Goal: Task Accomplishment & Management: Use online tool/utility

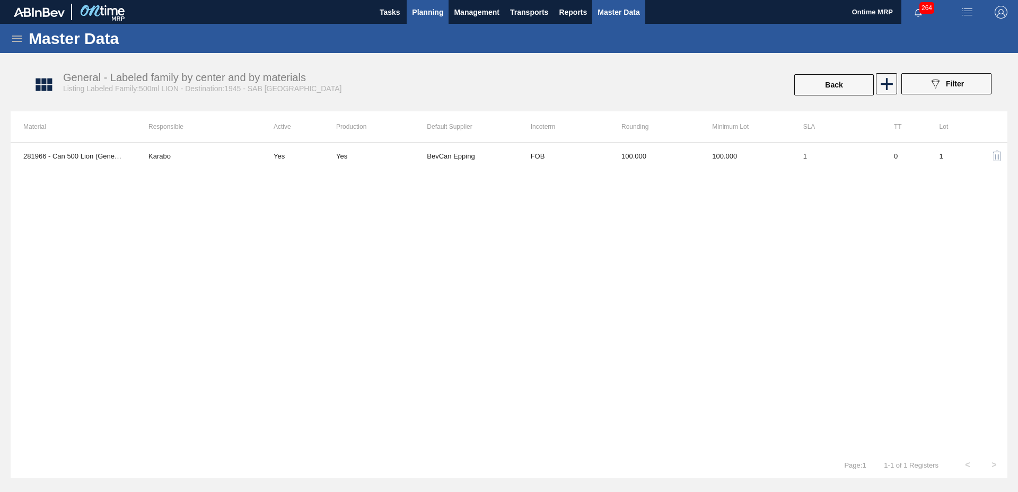
click at [434, 13] on span "Planning" at bounding box center [427, 12] width 31 height 13
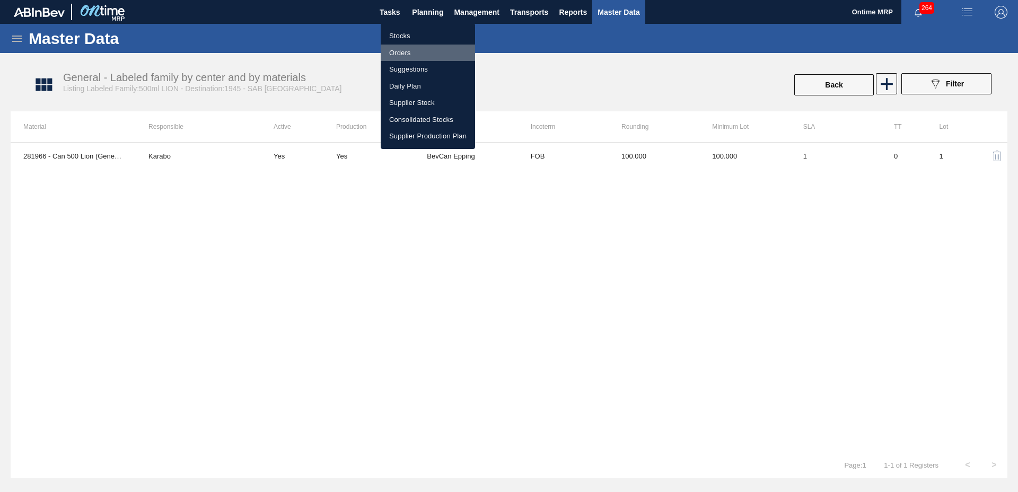
click at [408, 53] on li "Orders" at bounding box center [428, 53] width 94 height 17
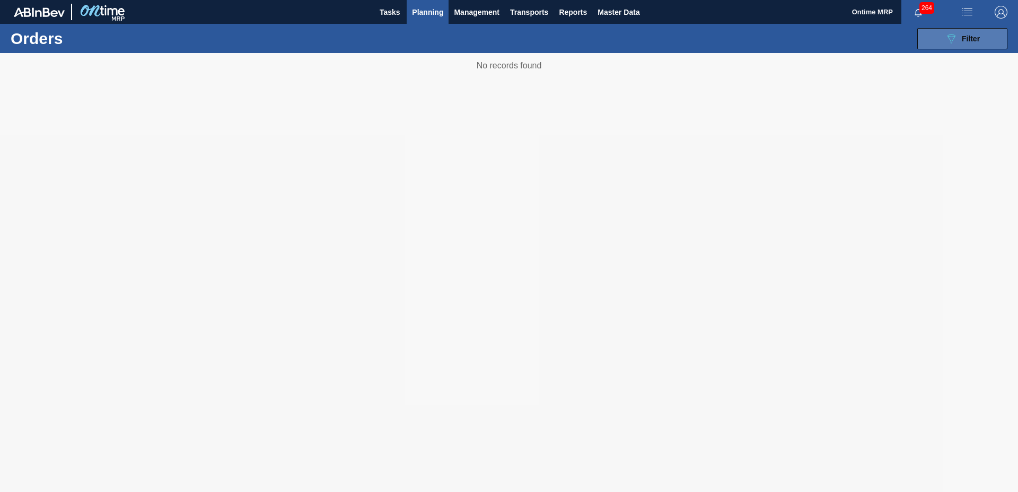
click at [965, 38] on span "Filter" at bounding box center [971, 38] width 18 height 8
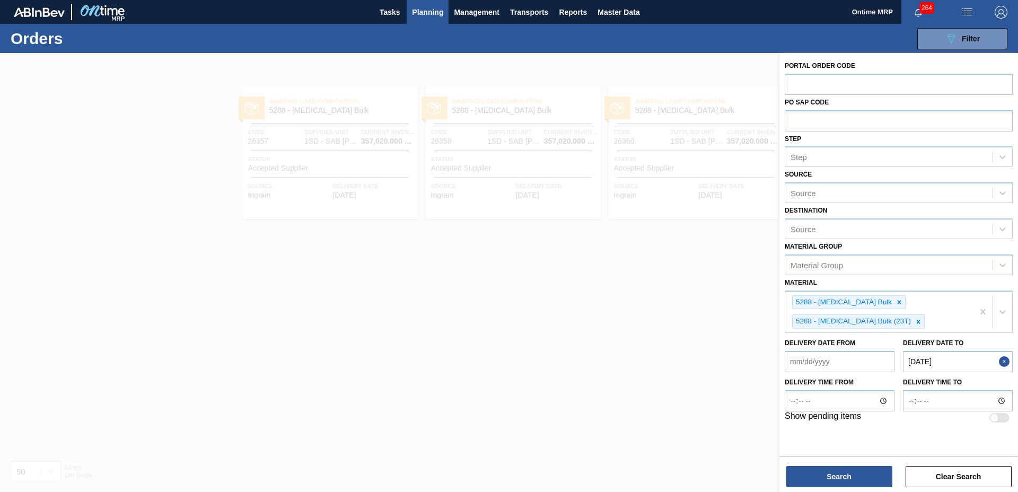
click at [1003, 356] on button "Close" at bounding box center [1006, 361] width 14 height 21
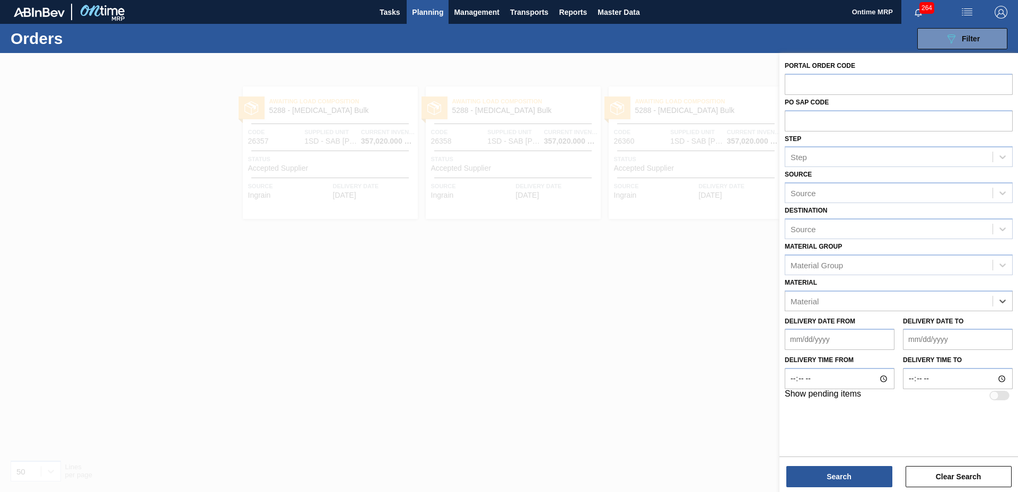
paste input "274691"
type input "274691"
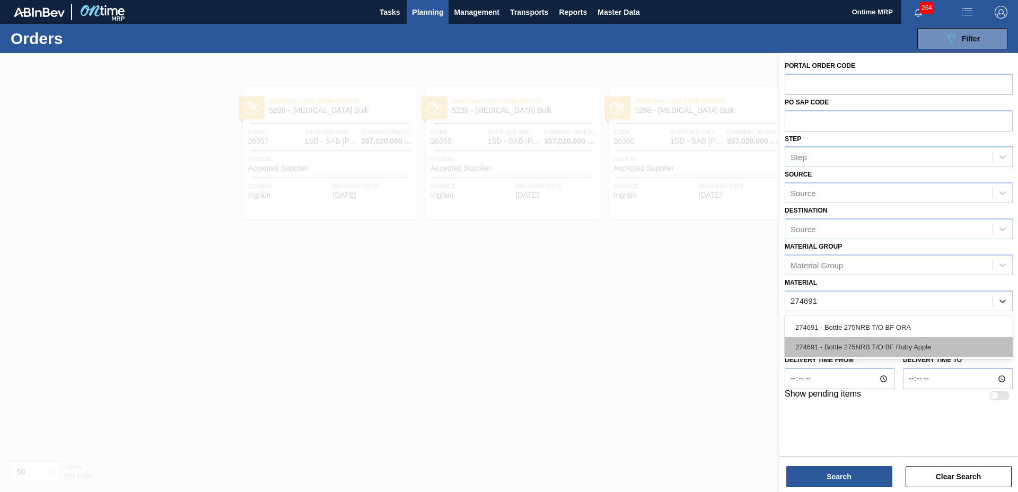
click at [946, 347] on div "274691 - Bottle 275NRB T/O BF Ruby Apple" at bounding box center [898, 347] width 228 height 20
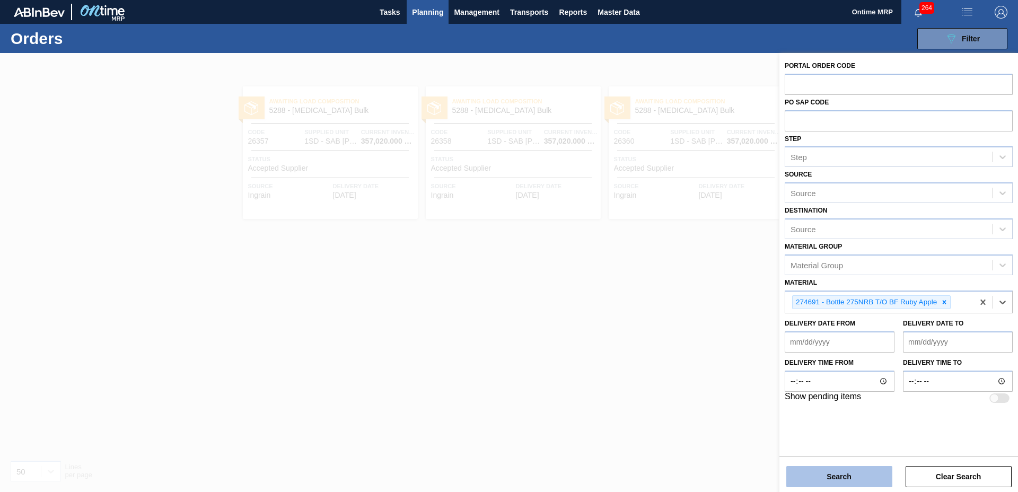
click at [862, 472] on button "Search" at bounding box center [839, 476] width 106 height 21
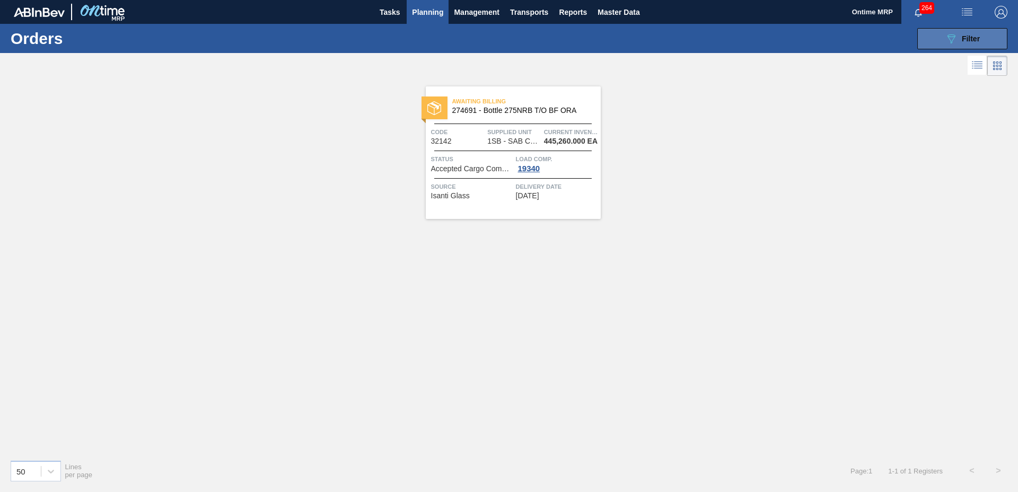
click at [946, 34] on icon "089F7B8B-B2A5-4AFE-B5C0-19BA573D28AC" at bounding box center [951, 38] width 13 height 13
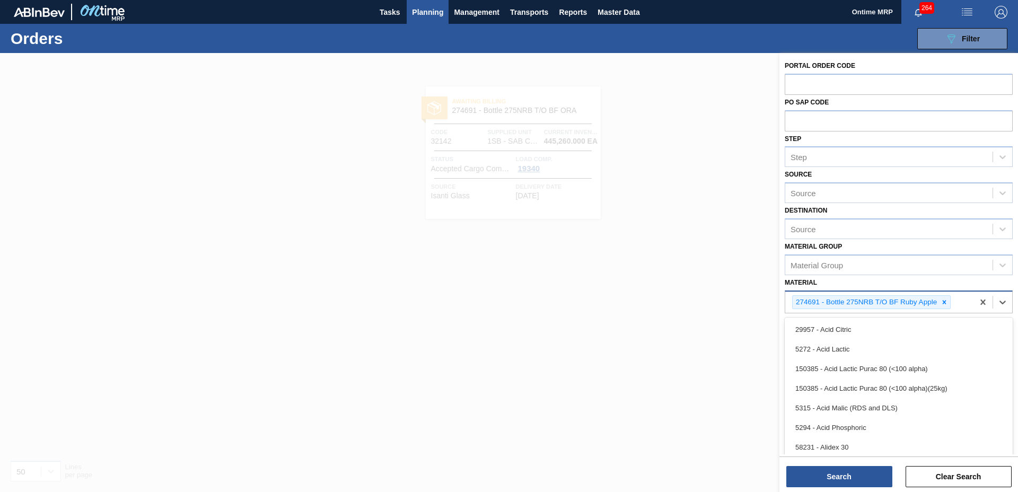
click at [966, 298] on div "274691 - Bottle 275NRB T/O BF Ruby Apple" at bounding box center [879, 303] width 188 height 22
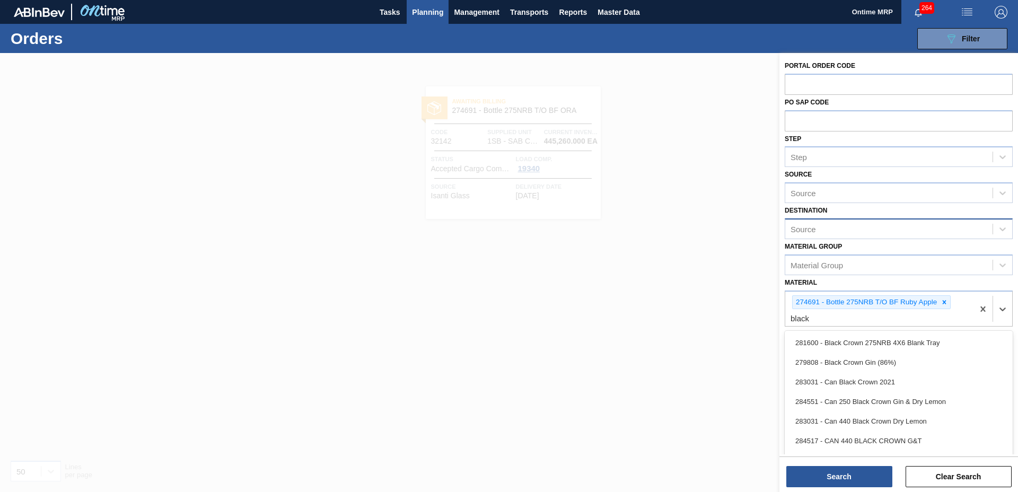
type input "black"
click at [834, 228] on div "Source" at bounding box center [888, 228] width 207 height 15
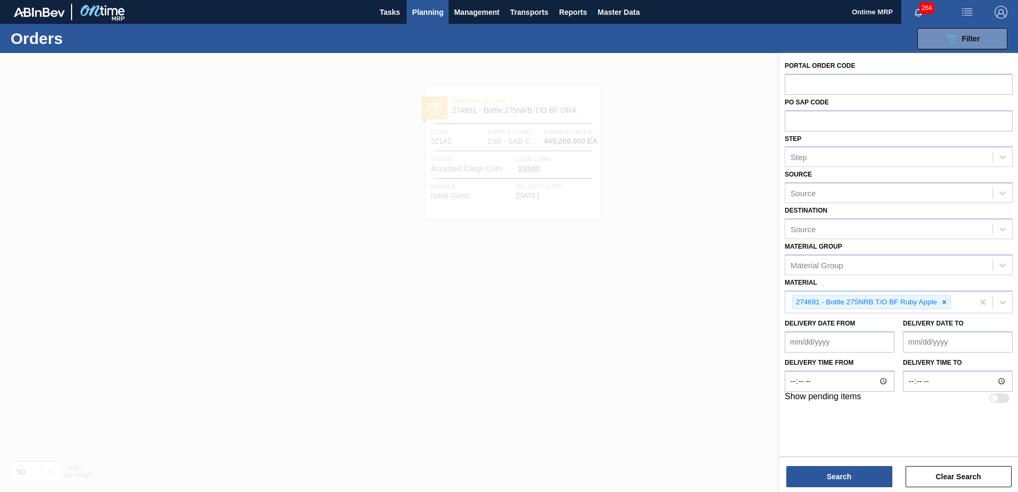
click at [839, 214] on div "Destination Source" at bounding box center [898, 221] width 228 height 36
click at [840, 275] on div "Portal Order Code PO SAP Code Step Step Source Source Destination Source Materi…" at bounding box center [898, 231] width 239 height 357
click at [840, 265] on div "Material Group" at bounding box center [816, 264] width 52 height 9
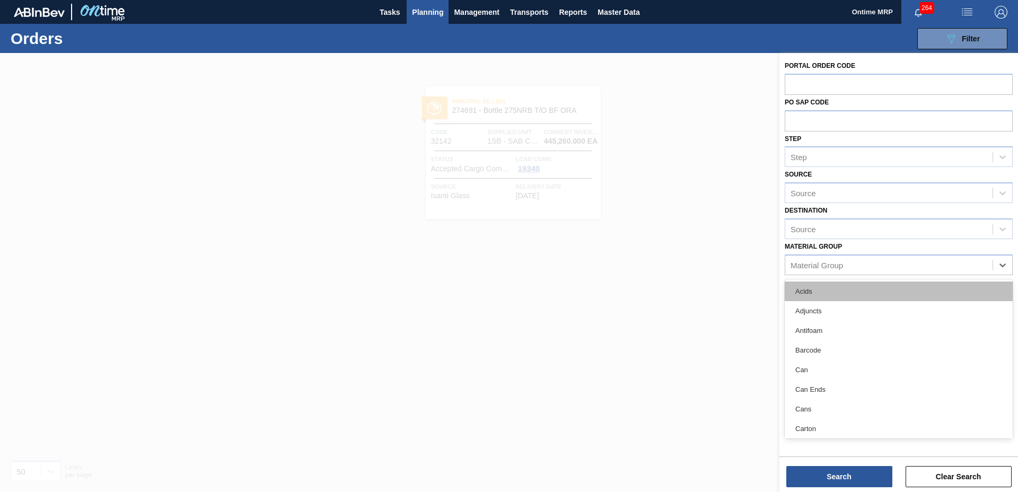
type Group "l"
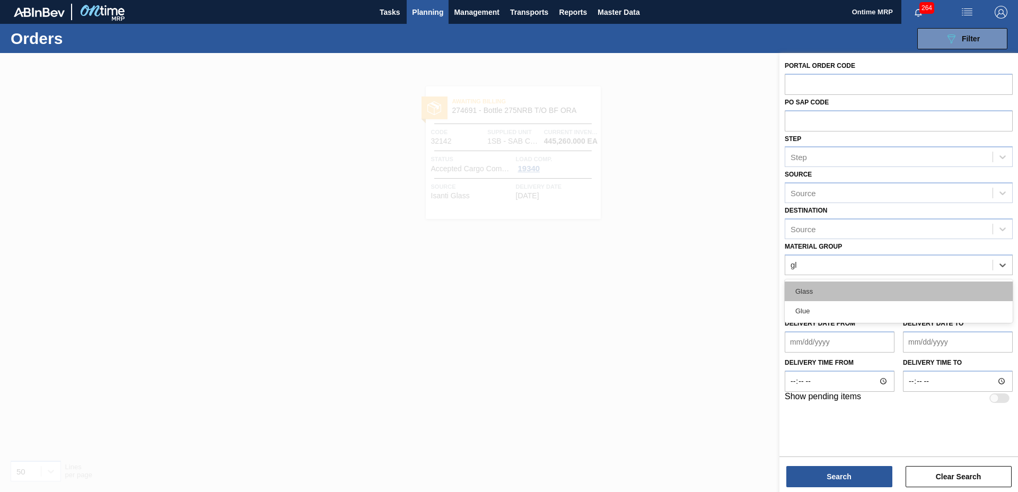
type Group "gla"
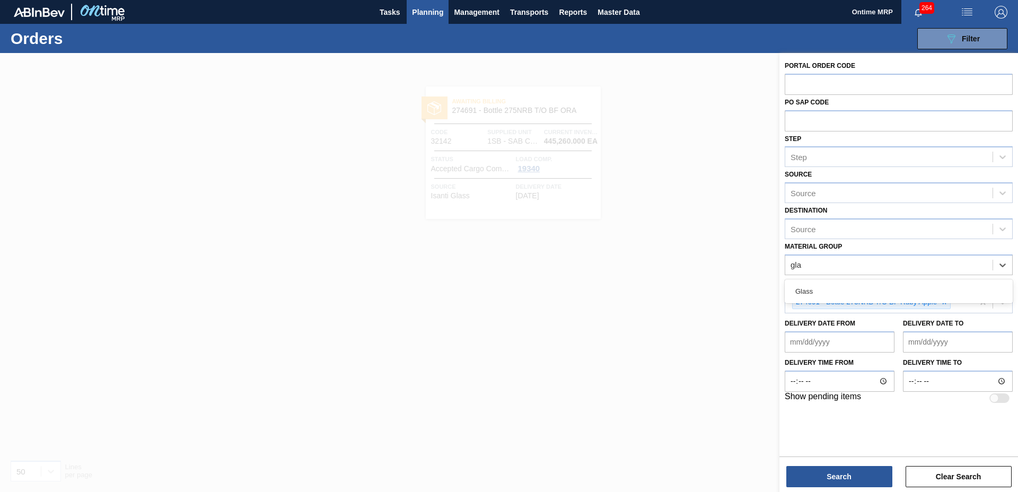
click at [859, 290] on div "Glass" at bounding box center [898, 291] width 228 height 20
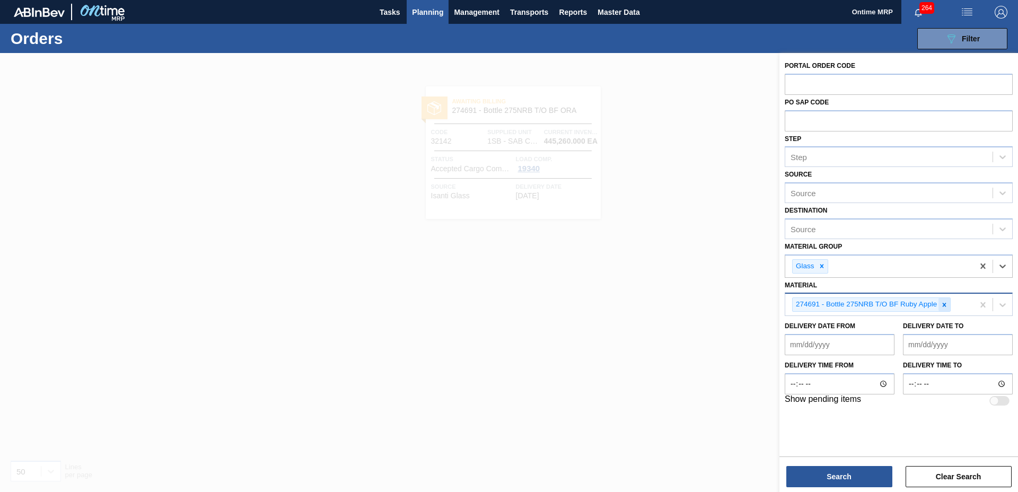
click at [942, 301] on icon at bounding box center [943, 304] width 7 height 7
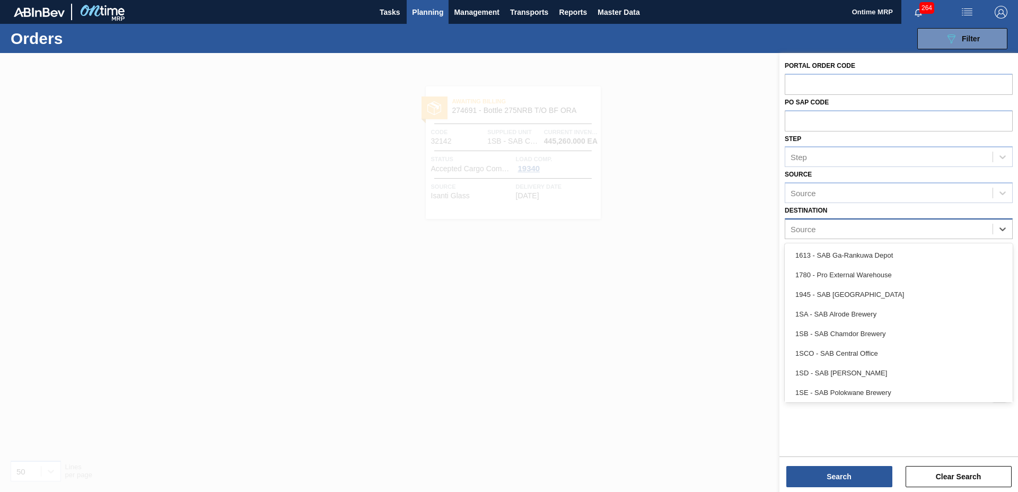
click at [810, 228] on div "Source" at bounding box center [802, 228] width 25 height 9
type input "c"
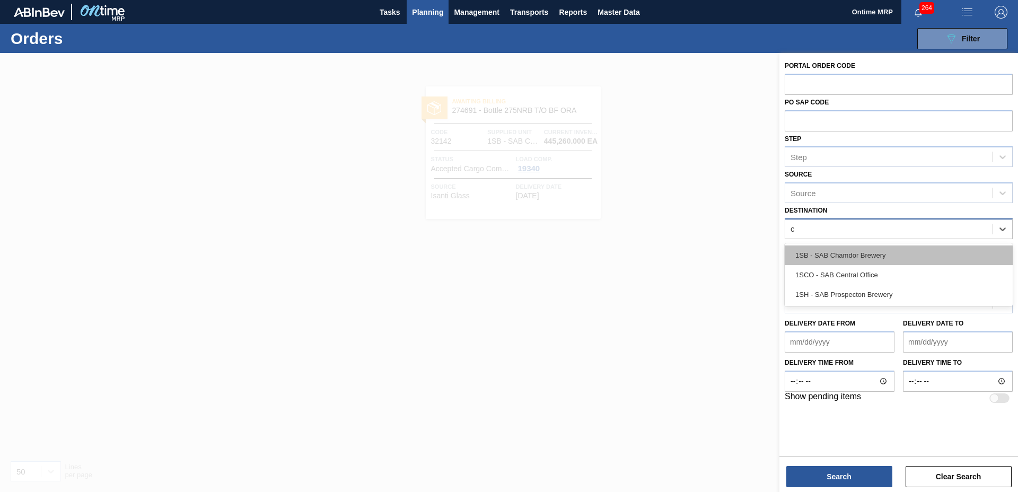
click at [813, 255] on div "1SB - SAB Chamdor Brewery" at bounding box center [898, 255] width 228 height 20
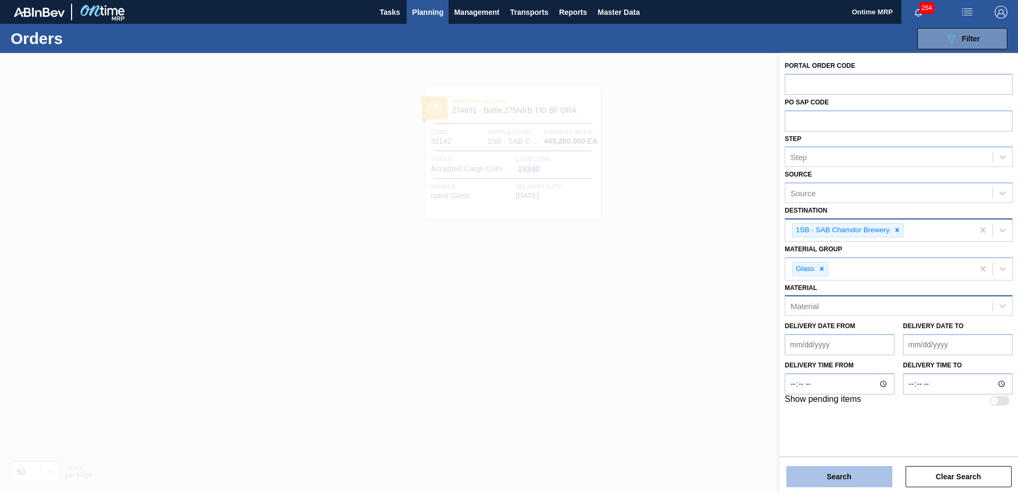
click at [842, 474] on button "Search" at bounding box center [839, 476] width 106 height 21
